Goal: Find specific page/section: Find specific page/section

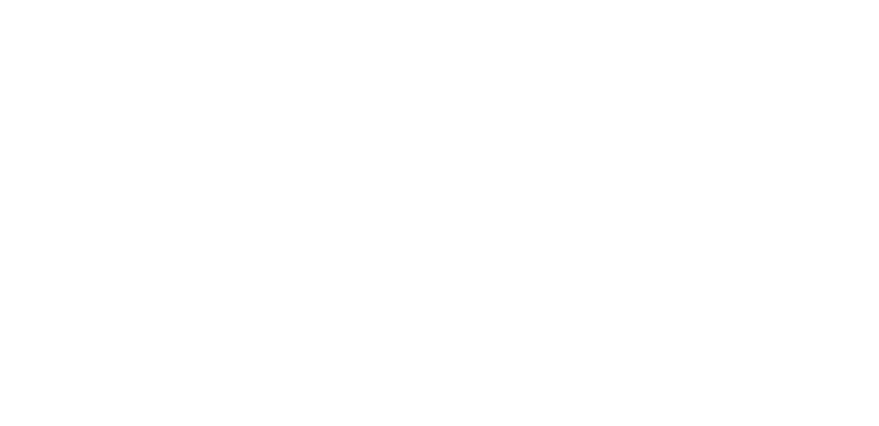
scroll to position [616, 0]
